Goal: Contribute content: Contribute content

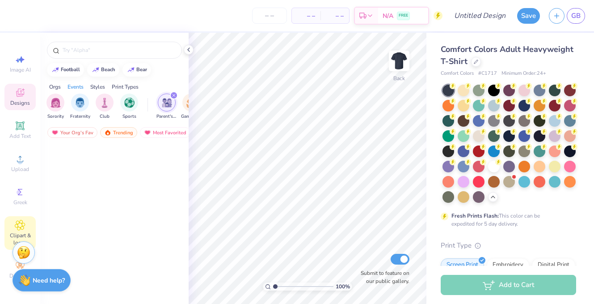
scroll to position [3406, 0]
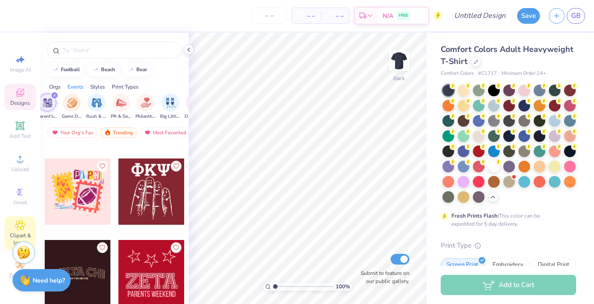
click at [13, 222] on div "Clipart & logos" at bounding box center [19, 233] width 31 height 34
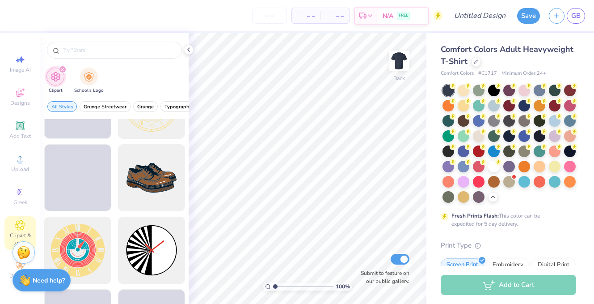
scroll to position [200, 0]
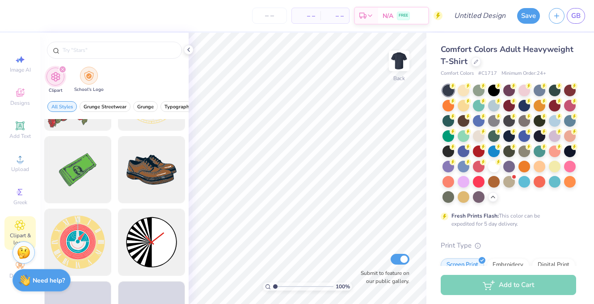
click at [90, 71] on img "filter for School's Logo" at bounding box center [89, 76] width 10 height 10
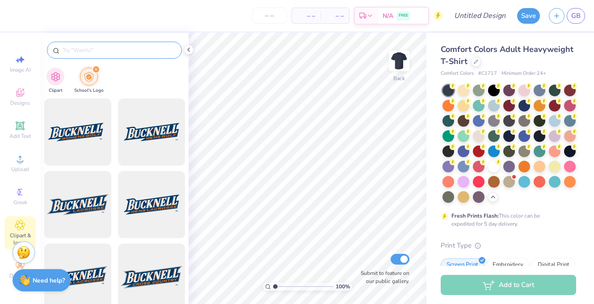
click at [117, 50] on input "text" at bounding box center [119, 50] width 115 height 9
type input "r"
type input "[US_STATE]"
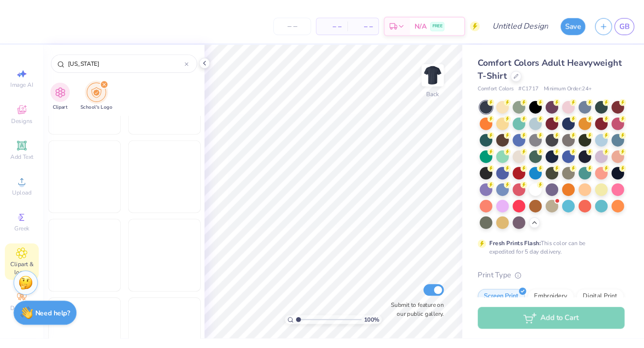
scroll to position [3094, 0]
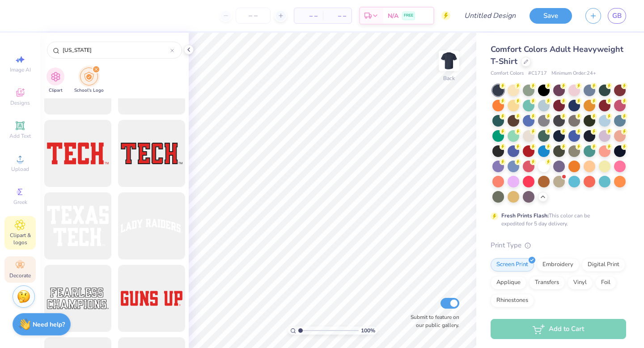
click at [25, 264] on icon at bounding box center [20, 265] width 11 height 11
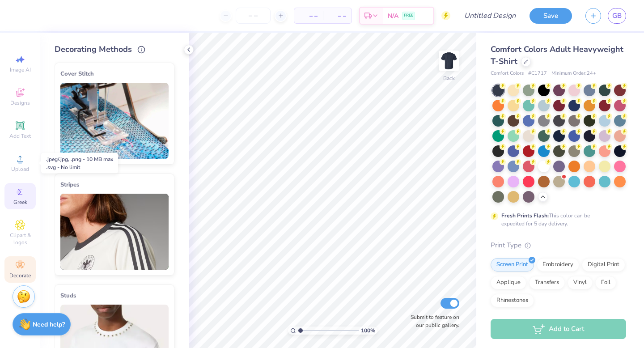
click at [18, 190] on circle at bounding box center [19, 192] width 5 height 5
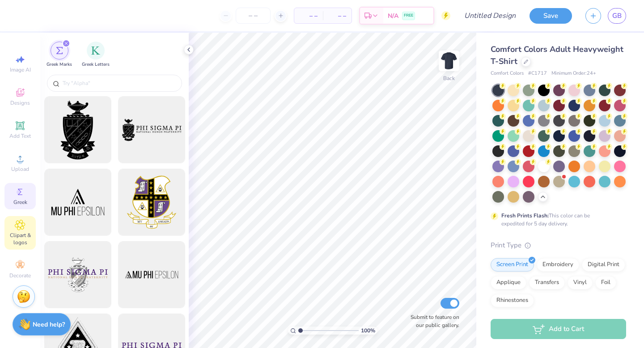
click at [21, 240] on span "Clipart & logos" at bounding box center [19, 239] width 31 height 14
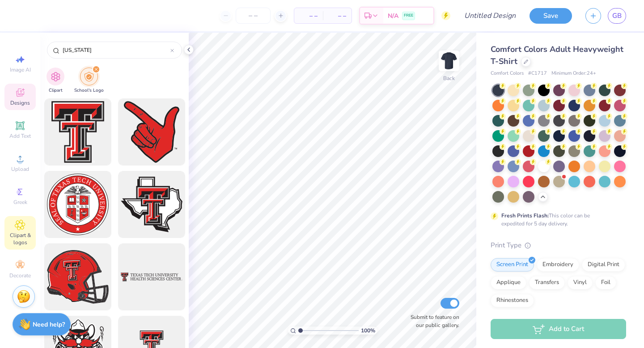
click at [22, 102] on span "Designs" at bounding box center [20, 102] width 20 height 7
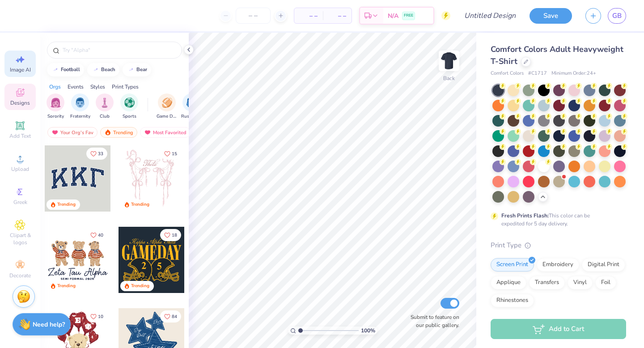
click at [22, 56] on icon at bounding box center [20, 59] width 11 height 11
select select "4"
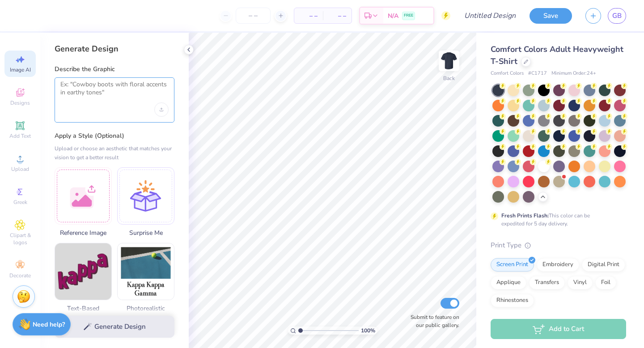
click at [89, 96] on textarea at bounding box center [114, 92] width 108 height 22
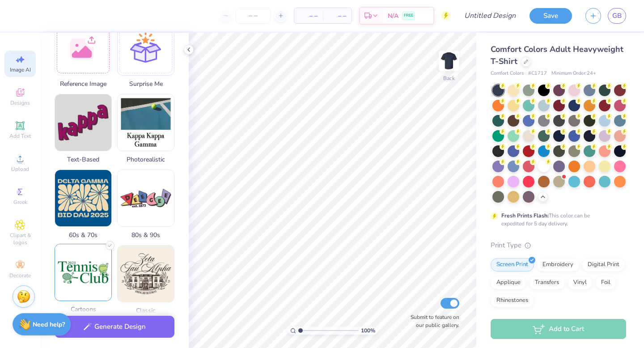
scroll to position [157, 0]
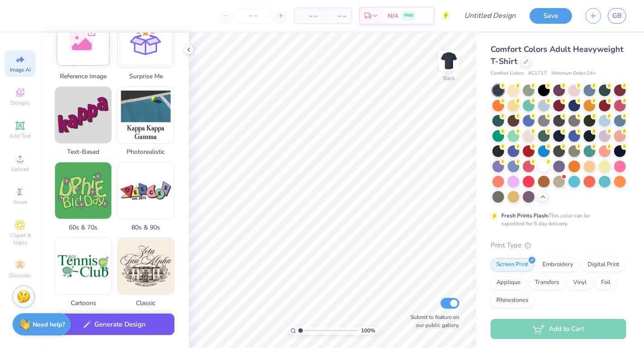
type textarea "ut [GEOGRAPHIC_DATA]"
click at [101, 303] on button "Generate Design" at bounding box center [115, 325] width 120 height 22
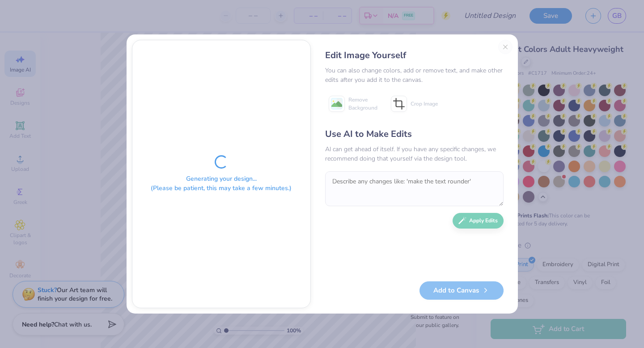
click at [503, 45] on div "Edit Image Yourself You can also change colors, add or remove text, and make ot…" at bounding box center [414, 174] width 196 height 268
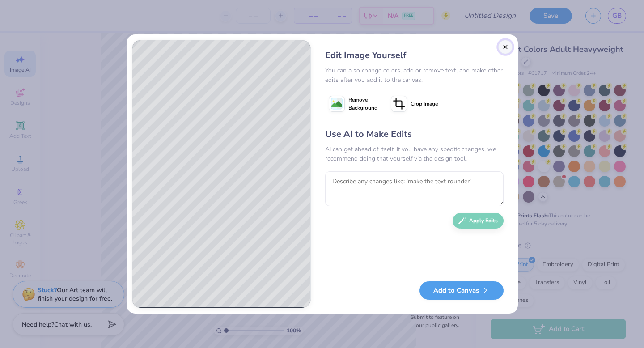
click at [507, 47] on button "Close" at bounding box center [505, 47] width 14 height 14
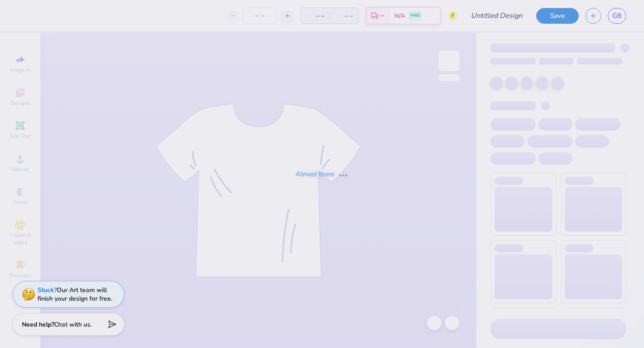
type input "Parents wknd tee"
type input "12"
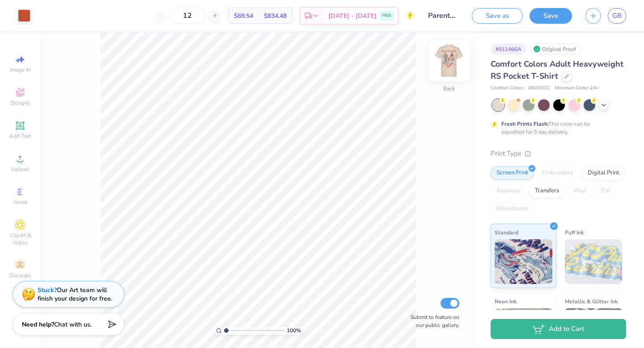
click at [449, 70] on img at bounding box center [449, 61] width 36 height 36
click at [75, 322] on span "Chat with us." at bounding box center [73, 323] width 38 height 8
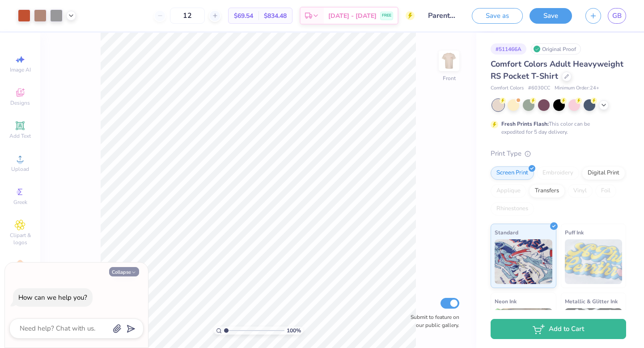
click at [123, 272] on button "Collapse" at bounding box center [124, 271] width 30 height 9
type textarea "x"
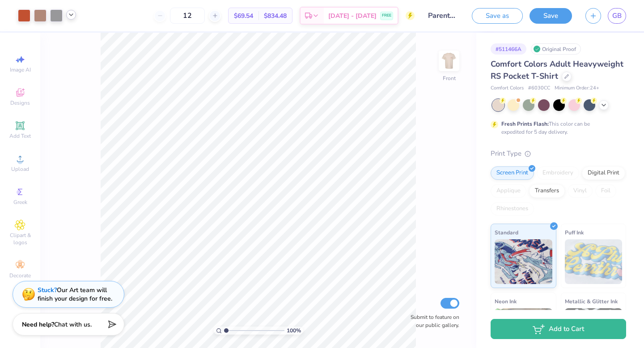
click at [72, 16] on icon at bounding box center [71, 14] width 7 height 7
click at [69, 38] on div at bounding box center [71, 37] width 13 height 13
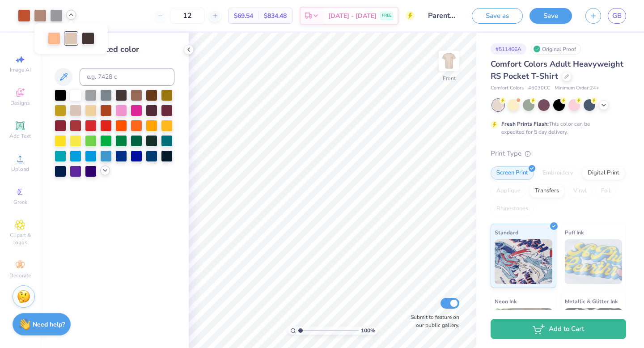
click at [102, 173] on icon at bounding box center [105, 170] width 7 height 7
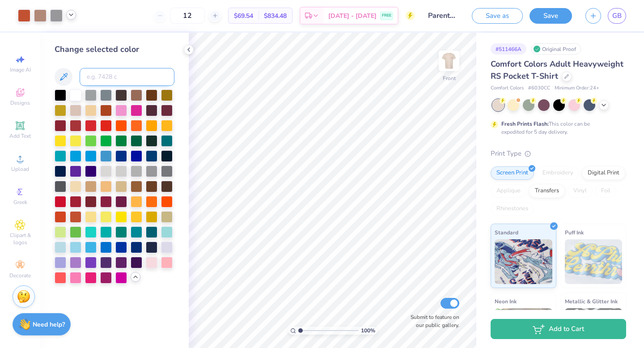
click at [105, 78] on input at bounding box center [127, 77] width 95 height 18
type input "4725"
click at [138, 59] on div "Change selected color 4725" at bounding box center [115, 163] width 120 height 240
click at [108, 83] on input "4725" at bounding box center [127, 77] width 95 height 18
click at [112, 77] on input at bounding box center [127, 77] width 95 height 18
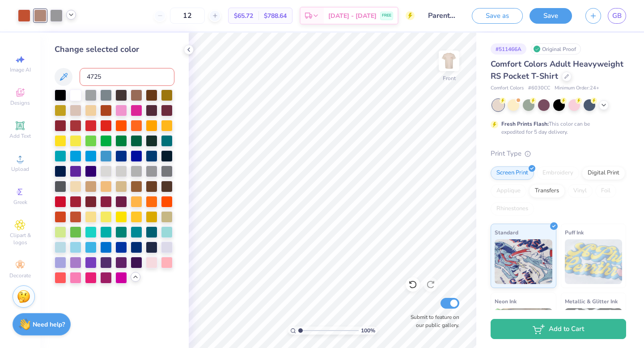
type input "4725"
click at [71, 19] on div at bounding box center [71, 15] width 10 height 10
click at [37, 9] on div at bounding box center [40, 15] width 13 height 13
drag, startPoint x: 301, startPoint y: 329, endPoint x: 305, endPoint y: 330, distance: 4.6
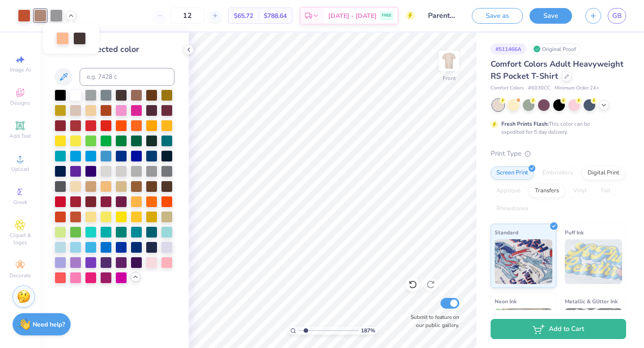
click at [305, 330] on input "range" at bounding box center [328, 331] width 60 height 8
click at [136, 95] on div at bounding box center [137, 95] width 12 height 12
click at [73, 17] on icon at bounding box center [71, 14] width 7 height 7
click at [55, 14] on div at bounding box center [56, 14] width 13 height 13
click at [122, 94] on div at bounding box center [121, 95] width 12 height 12
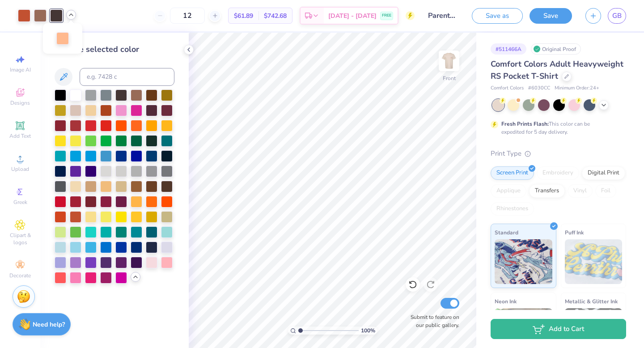
type input "1"
click at [298, 329] on input "range" at bounding box center [328, 331] width 60 height 8
click at [71, 19] on div at bounding box center [71, 15] width 10 height 10
click at [72, 17] on icon at bounding box center [71, 14] width 7 height 7
drag, startPoint x: 212, startPoint y: 17, endPoint x: 196, endPoint y: 16, distance: 15.7
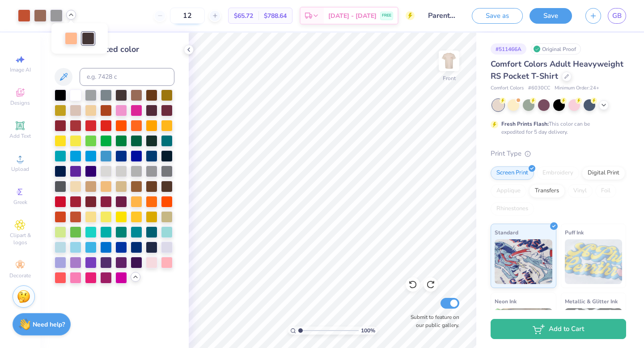
click at [196, 16] on input "12" at bounding box center [187, 16] width 35 height 16
type input "5"
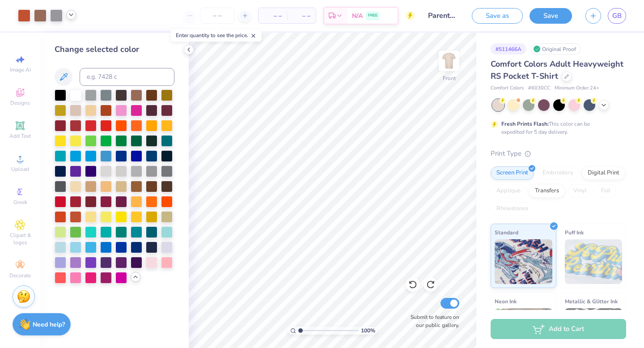
click at [71, 14] on icon at bounding box center [71, 14] width 7 height 7
click at [190, 49] on icon at bounding box center [188, 49] width 7 height 7
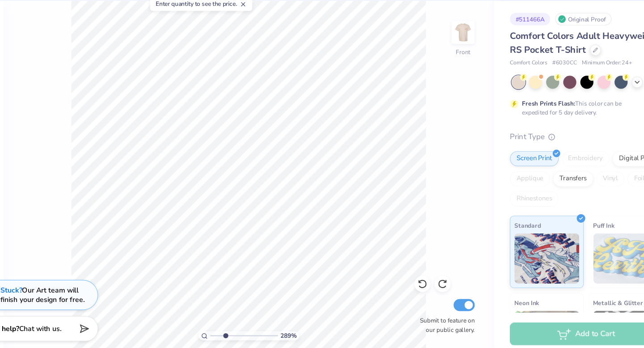
drag, startPoint x: 225, startPoint y: 330, endPoint x: 239, endPoint y: 327, distance: 14.7
click at [239, 327] on input "range" at bounding box center [254, 331] width 60 height 8
click at [236, 330] on input "range" at bounding box center [254, 331] width 60 height 8
click at [231, 330] on input "range" at bounding box center [254, 331] width 60 height 8
type input "1"
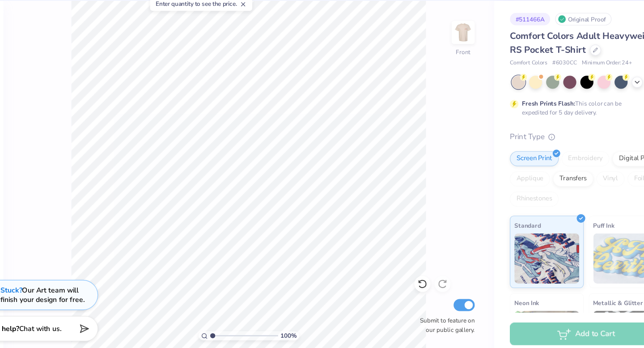
click at [224, 329] on input "range" at bounding box center [254, 331] width 60 height 8
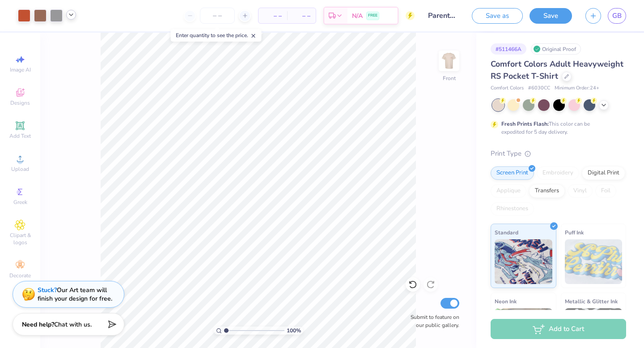
click at [75, 15] on div at bounding box center [71, 15] width 10 height 10
click at [79, 38] on div at bounding box center [79, 37] width 13 height 13
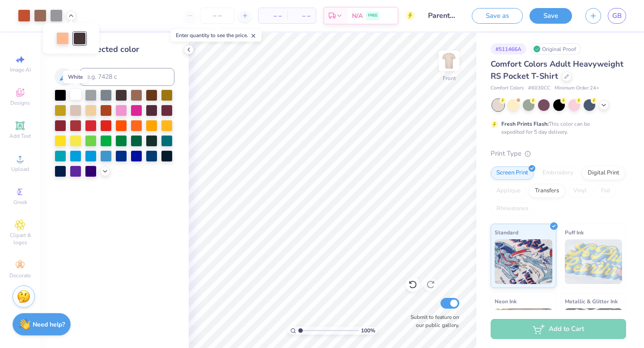
click at [76, 96] on div at bounding box center [76, 95] width 12 height 12
click at [121, 94] on div at bounding box center [121, 95] width 12 height 12
click at [188, 49] on polyline at bounding box center [189, 50] width 2 height 4
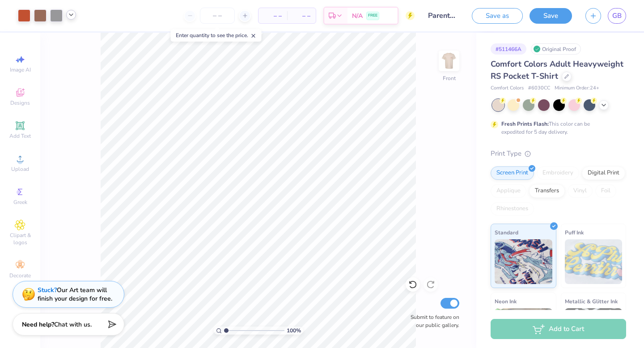
click at [70, 14] on polyline at bounding box center [71, 15] width 4 height 2
click at [214, 15] on input "number" at bounding box center [217, 16] width 35 height 16
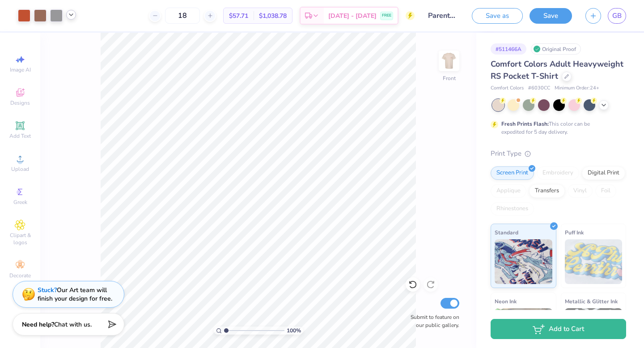
type input "1"
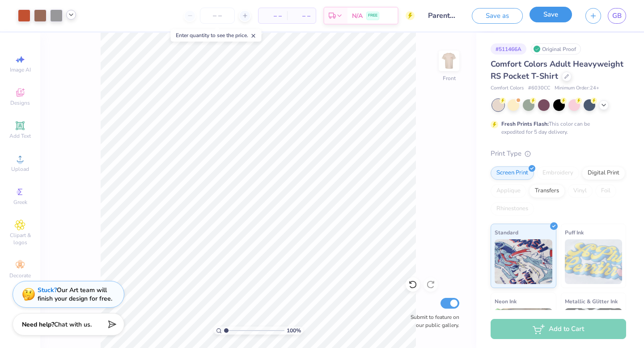
click at [547, 15] on button "Save" at bounding box center [551, 15] width 42 height 16
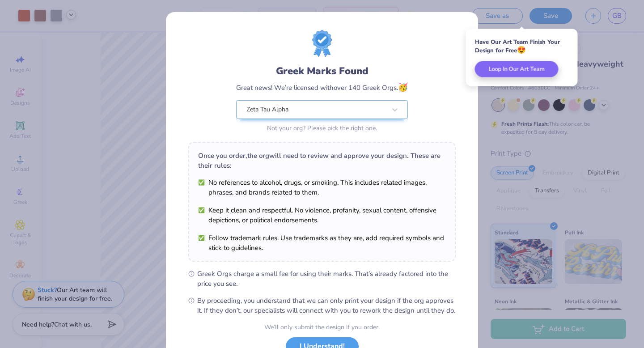
scroll to position [71, 0]
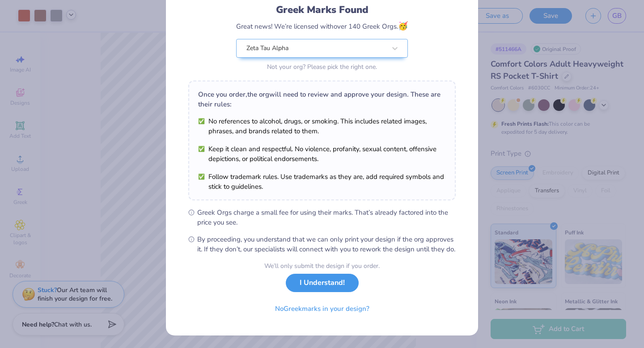
click at [330, 285] on button "I Understand!" at bounding box center [322, 283] width 73 height 18
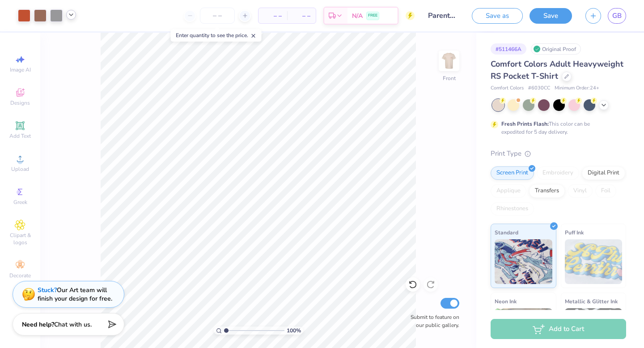
scroll to position [0, 0]
click at [615, 16] on span "GB" at bounding box center [616, 16] width 9 height 10
